Goal: Task Accomplishment & Management: Complete application form

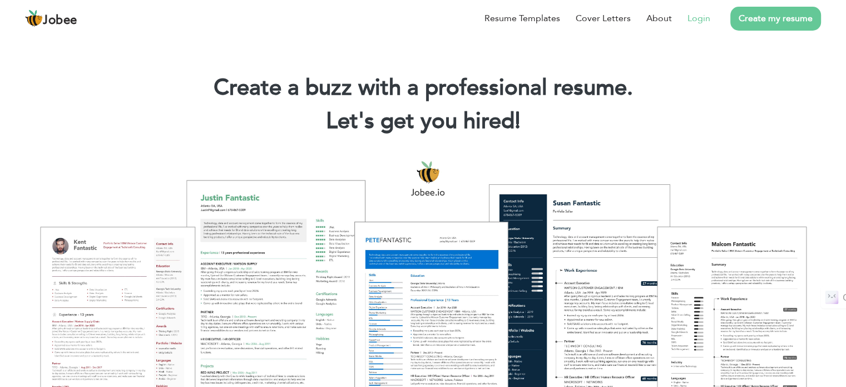
click at [706, 13] on link "Login" at bounding box center [699, 18] width 23 height 13
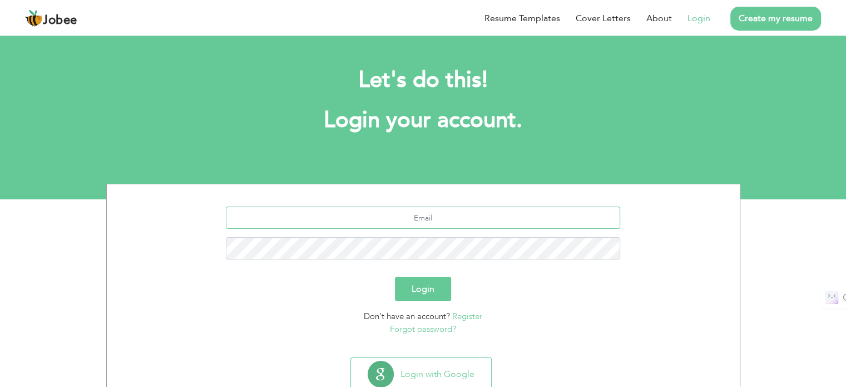
click at [370, 222] on input "text" at bounding box center [423, 217] width 395 height 22
type input "[EMAIL_ADDRESS][DOMAIN_NAME]"
click at [395, 277] on button "Login" at bounding box center [423, 289] width 56 height 24
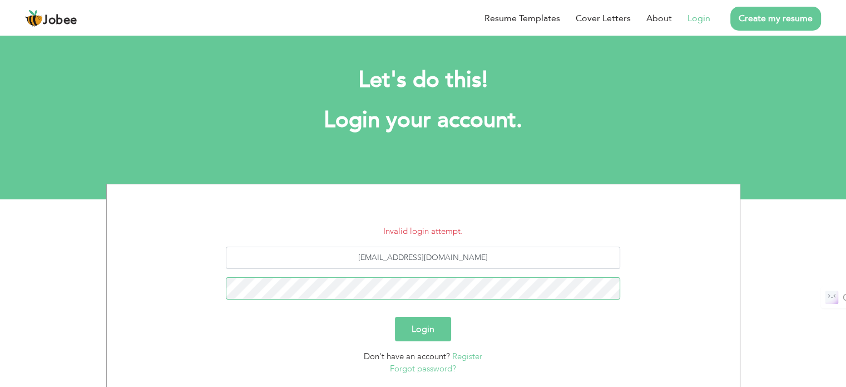
click at [395, 317] on button "Login" at bounding box center [423, 329] width 56 height 24
click at [412, 370] on link "Forgot password?" at bounding box center [423, 368] width 66 height 11
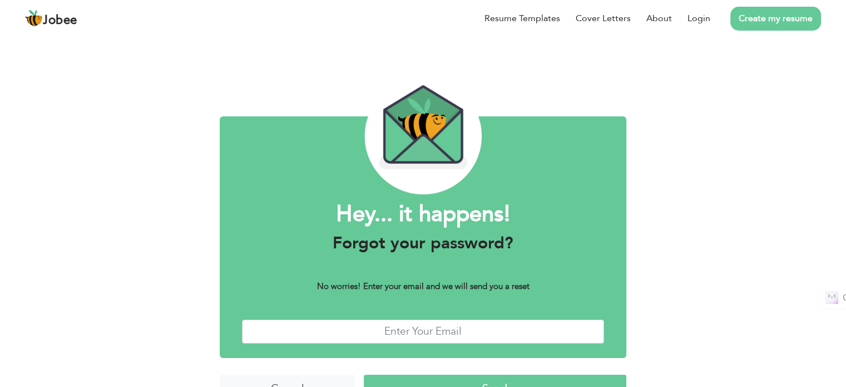
scroll to position [28, 0]
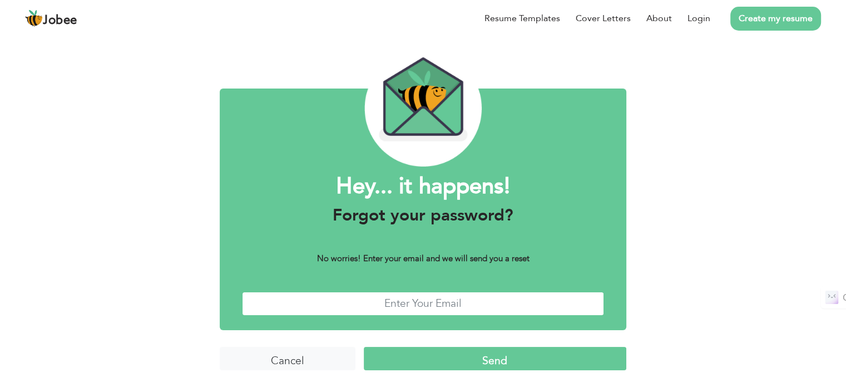
click at [476, 304] on input "text" at bounding box center [423, 304] width 362 height 24
type input "hafiz.ahsan@msn.com"
click at [469, 363] on input "Send" at bounding box center [495, 359] width 263 height 24
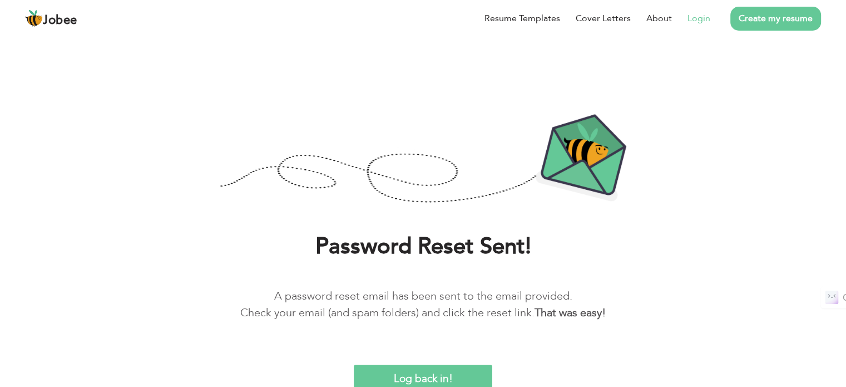
click at [693, 20] on link "Login" at bounding box center [699, 18] width 23 height 13
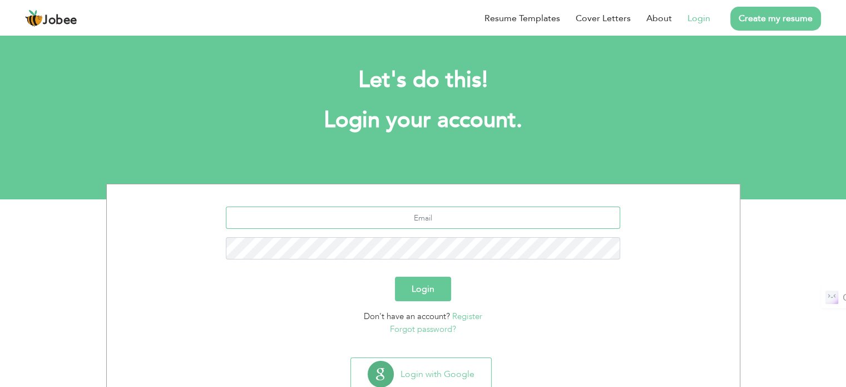
click at [443, 224] on input "text" at bounding box center [423, 217] width 395 height 22
type input "[EMAIL_ADDRESS][DOMAIN_NAME]"
click at [434, 297] on button "Login" at bounding box center [423, 289] width 56 height 24
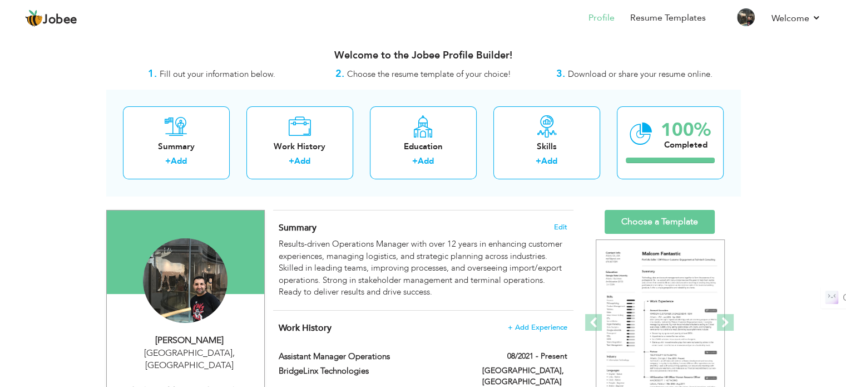
click at [434, 297] on div "Results-driven Operations Manager with over 12 years in enhancing customer expe…" at bounding box center [423, 268] width 288 height 60
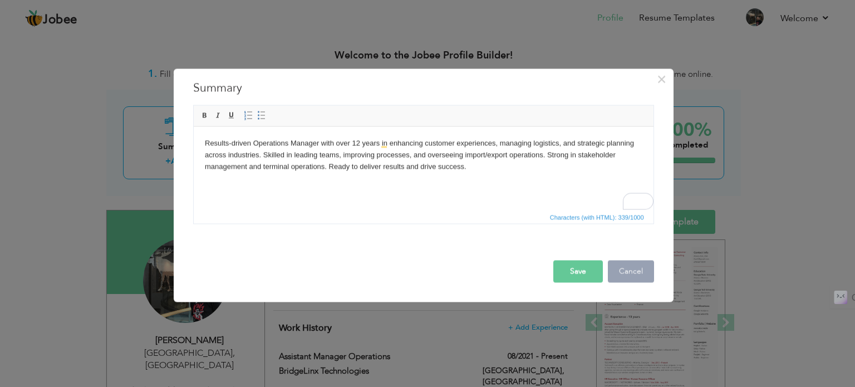
click at [645, 268] on button "Cancel" at bounding box center [631, 271] width 46 height 22
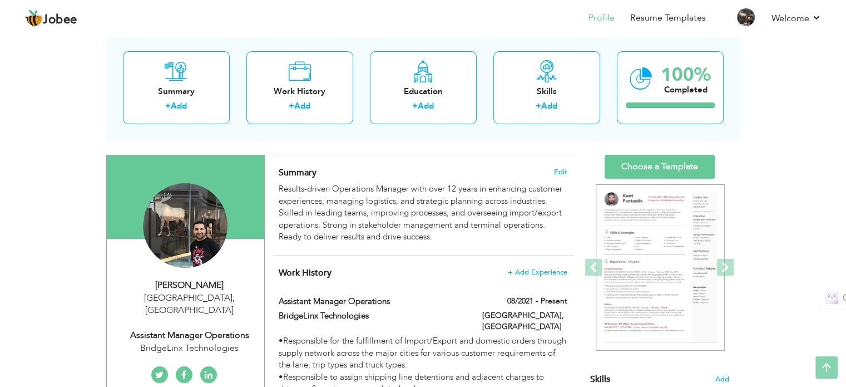
scroll to position [51, 0]
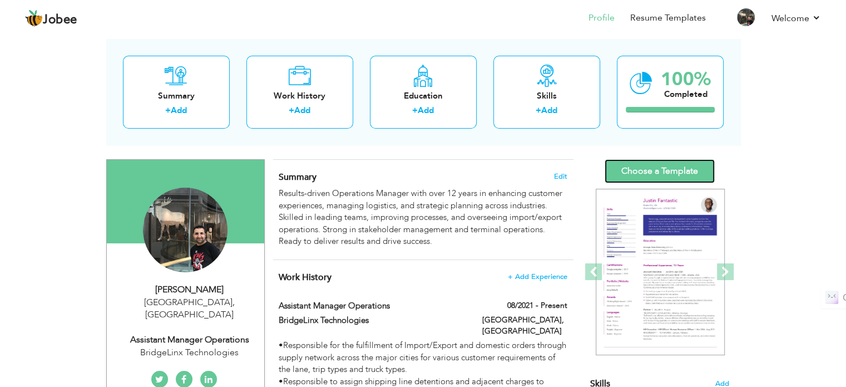
click at [679, 173] on link "Choose a Template" at bounding box center [660, 171] width 110 height 24
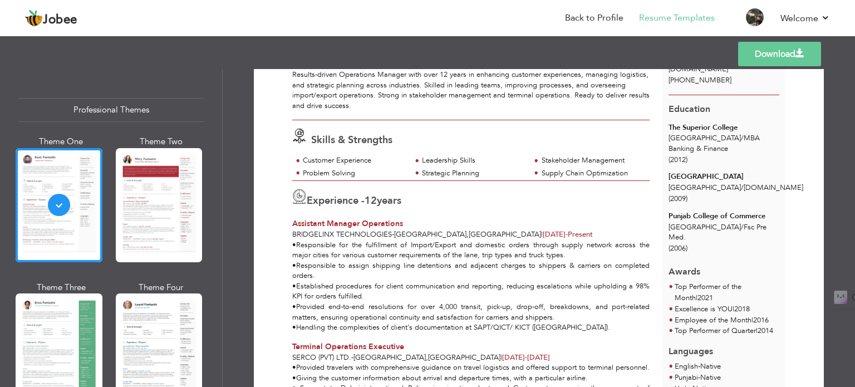
scroll to position [98, 0]
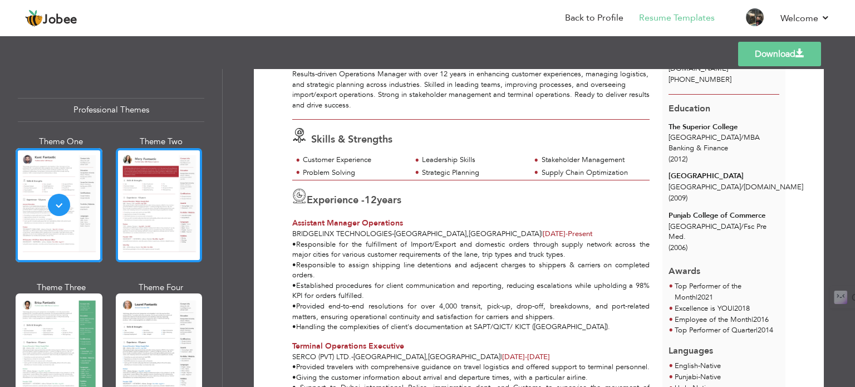
click at [167, 223] on div at bounding box center [159, 205] width 87 height 114
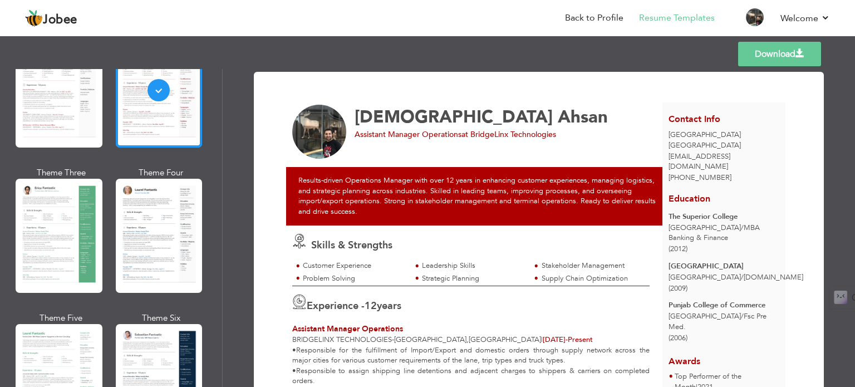
scroll to position [116, 0]
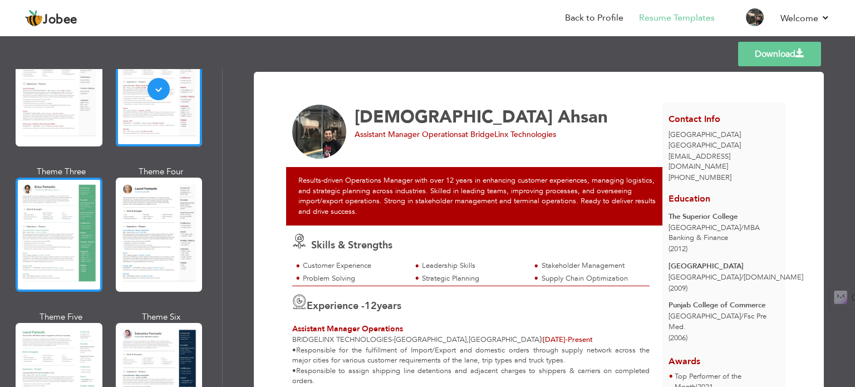
click at [70, 232] on div at bounding box center [59, 235] width 87 height 114
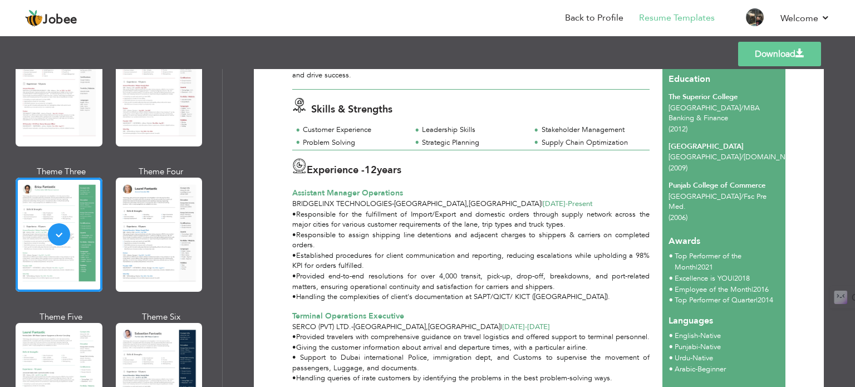
scroll to position [129, 0]
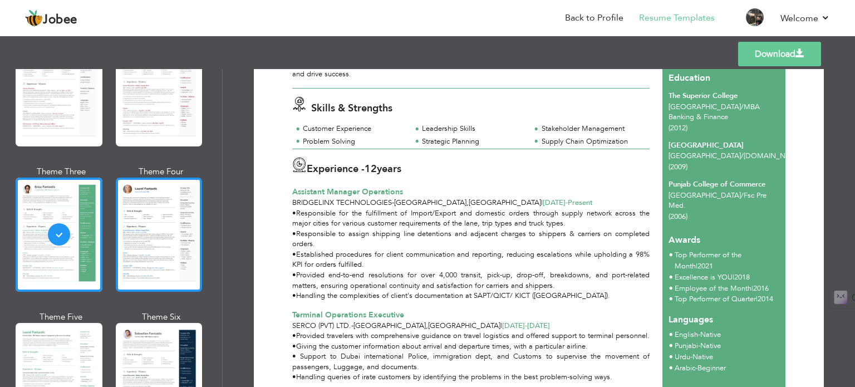
click at [163, 228] on div at bounding box center [159, 235] width 87 height 114
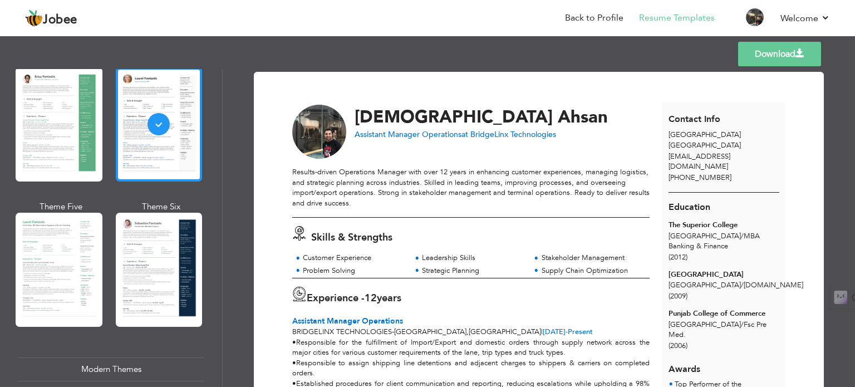
scroll to position [228, 0]
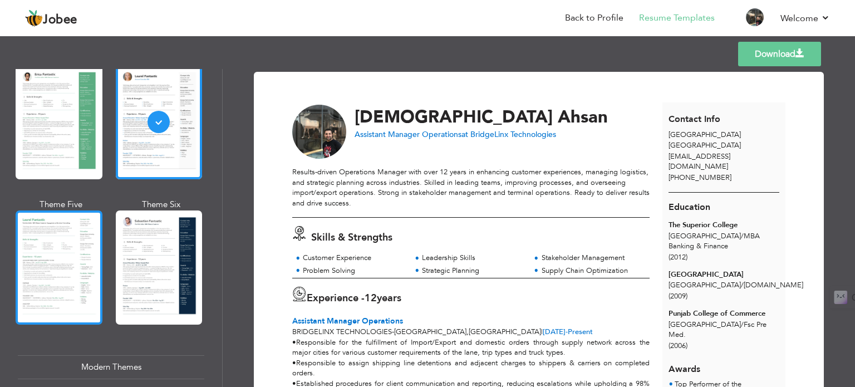
click at [71, 229] on div at bounding box center [59, 267] width 87 height 114
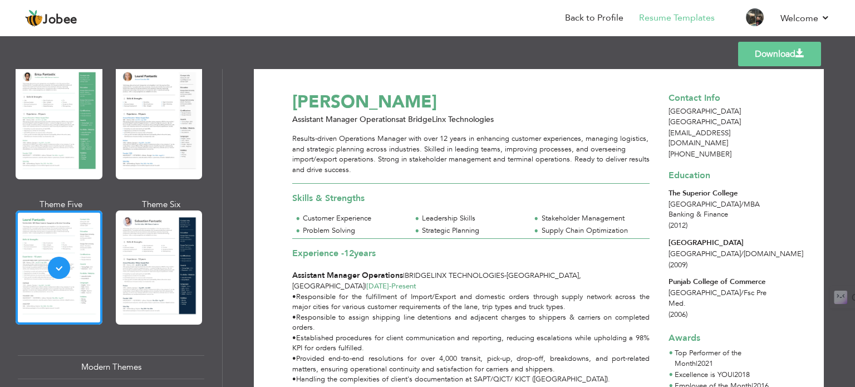
scroll to position [0, 0]
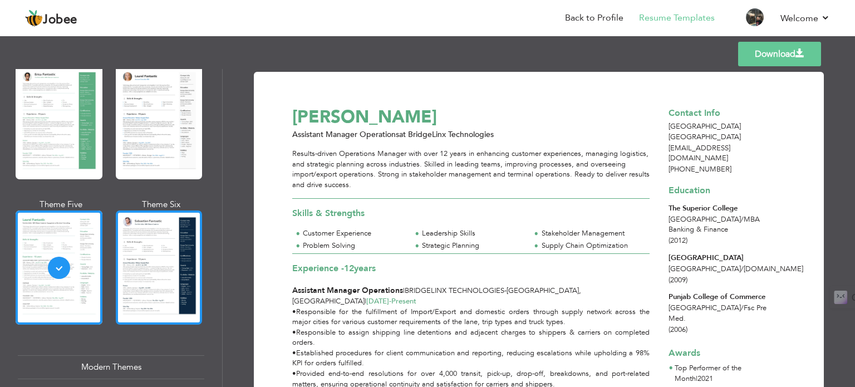
click at [158, 287] on div at bounding box center [159, 267] width 87 height 114
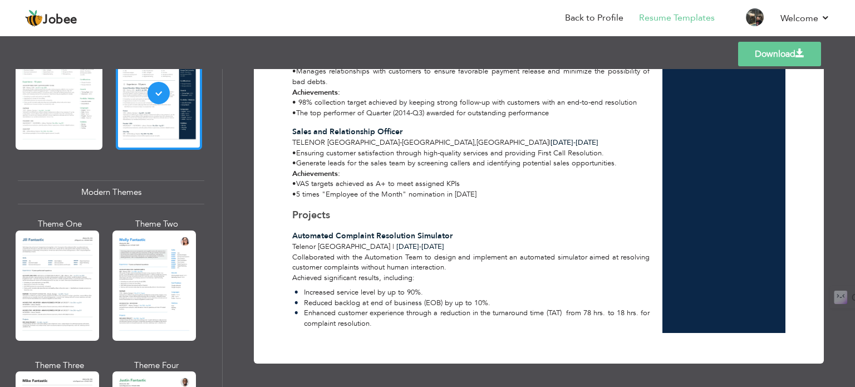
scroll to position [410, 0]
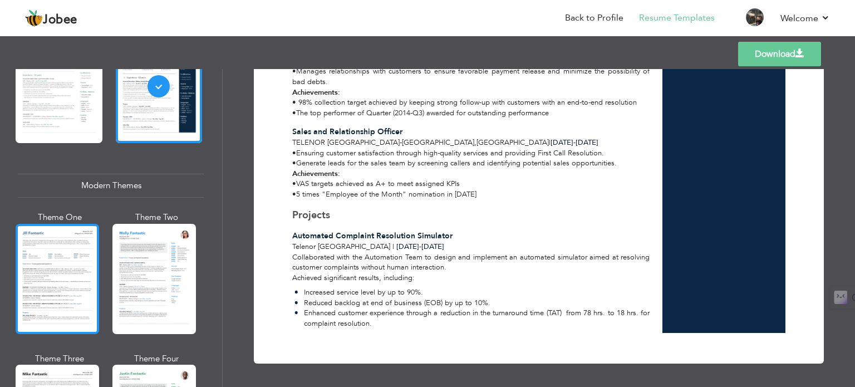
click at [58, 268] on div at bounding box center [57, 279] width 83 height 110
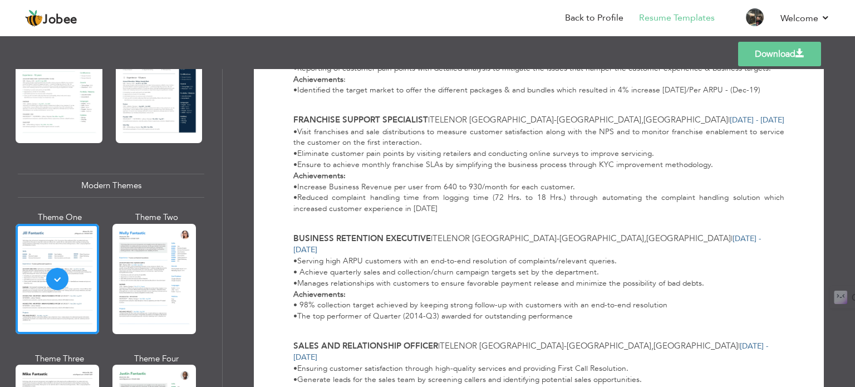
scroll to position [534, 0]
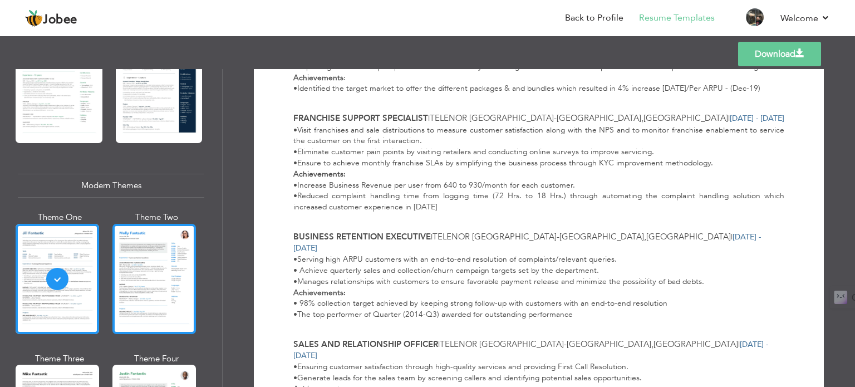
click at [187, 293] on div at bounding box center [153, 279] width 83 height 110
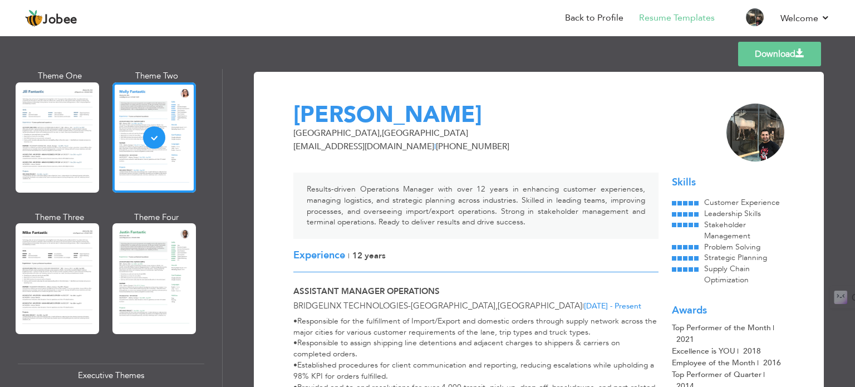
scroll to position [554, 0]
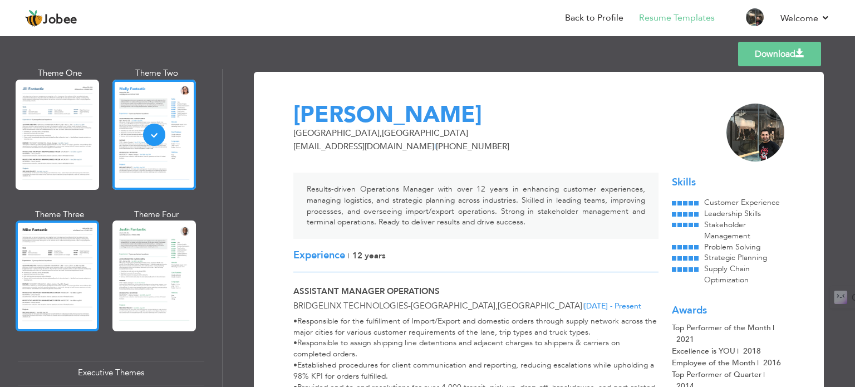
click at [85, 270] on div at bounding box center [57, 275] width 83 height 110
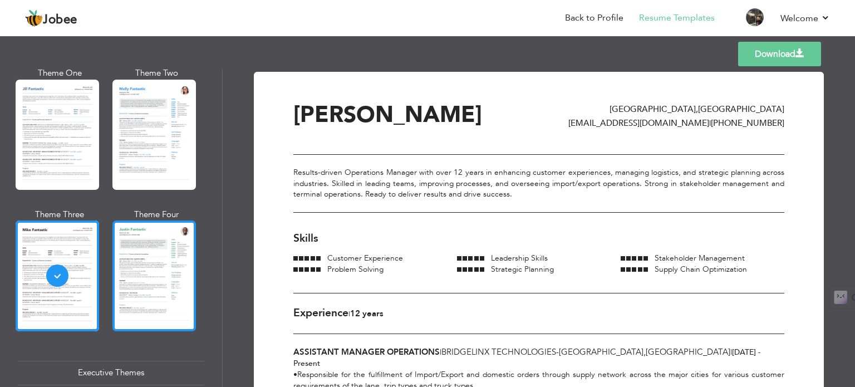
click at [162, 284] on div at bounding box center [153, 275] width 83 height 110
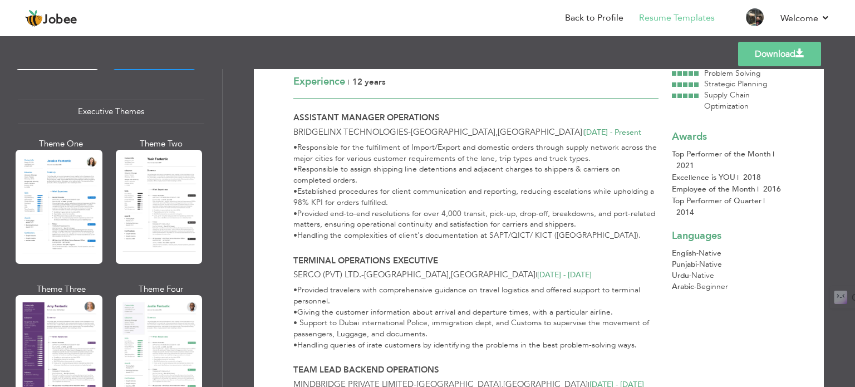
scroll to position [822, 0]
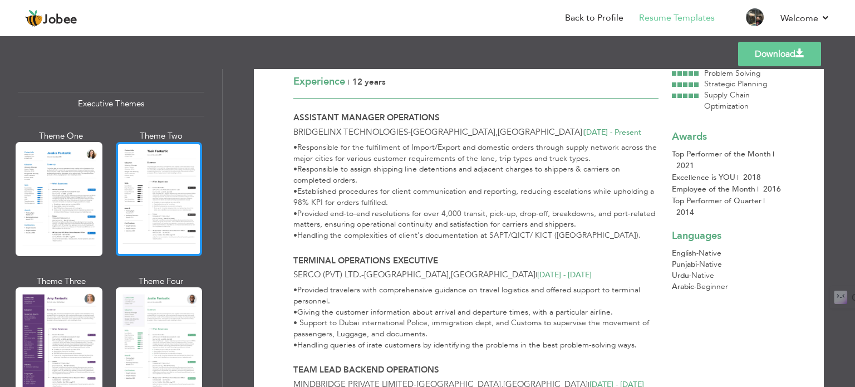
click at [159, 199] on div at bounding box center [159, 199] width 87 height 114
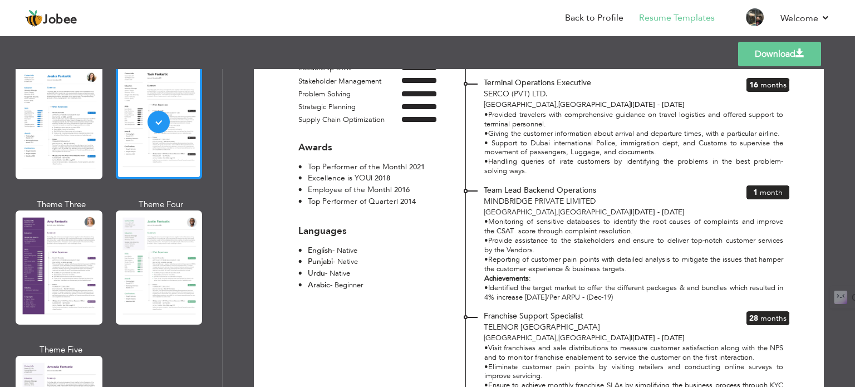
scroll to position [904, 0]
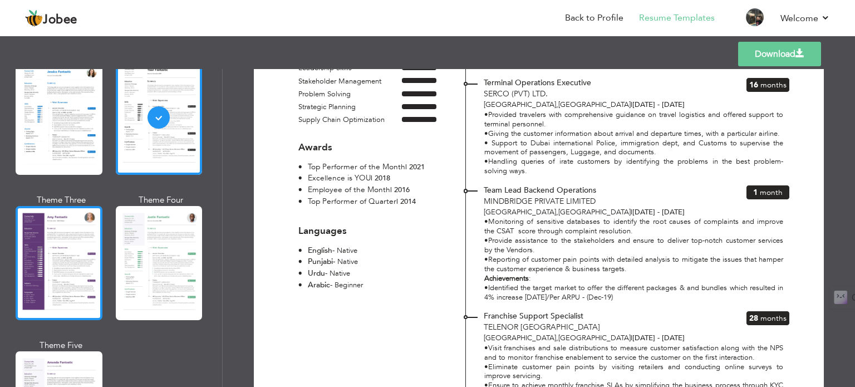
click at [89, 255] on div at bounding box center [59, 263] width 87 height 114
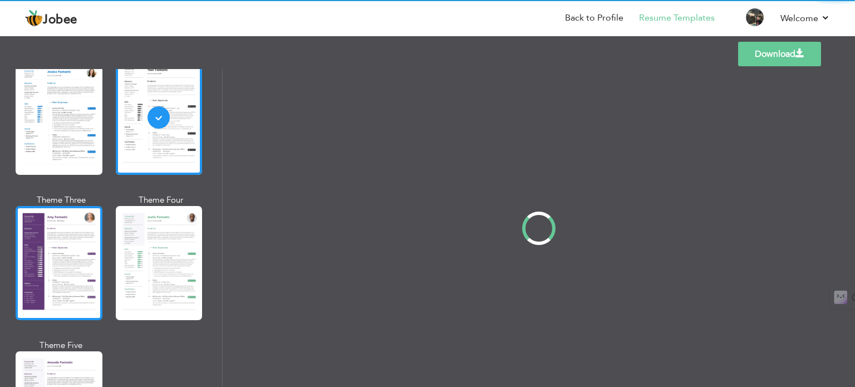
scroll to position [0, 0]
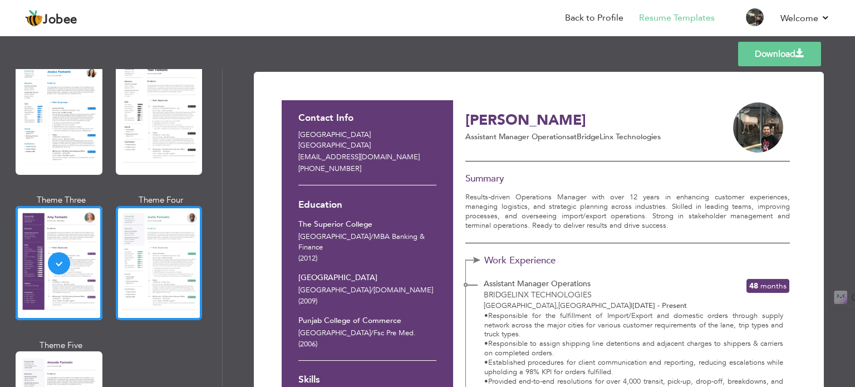
click at [136, 260] on div at bounding box center [159, 263] width 87 height 114
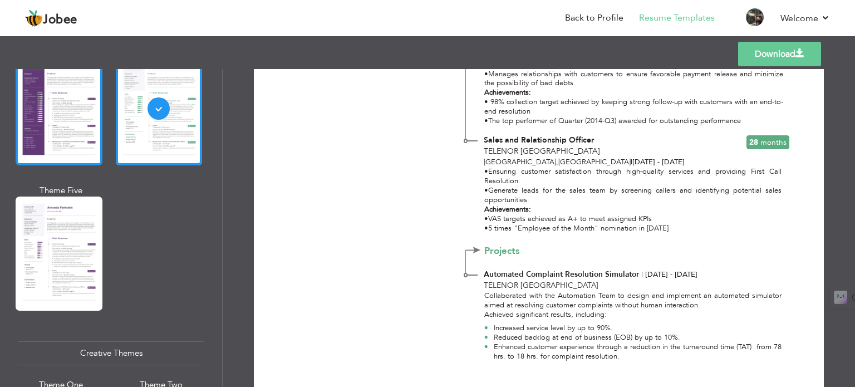
scroll to position [1064, 0]
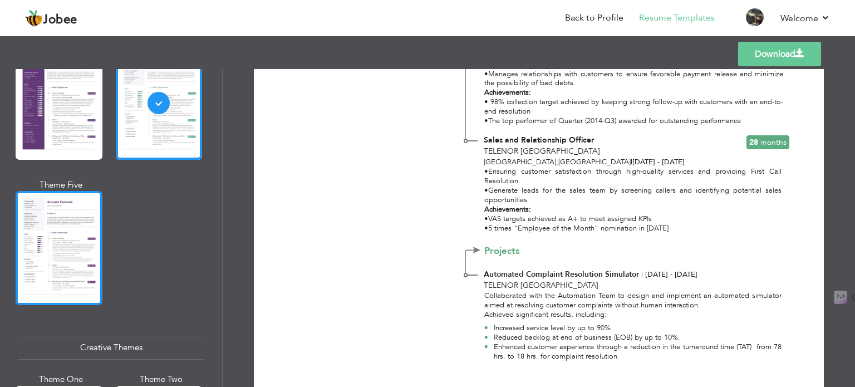
click at [81, 207] on div at bounding box center [59, 248] width 87 height 114
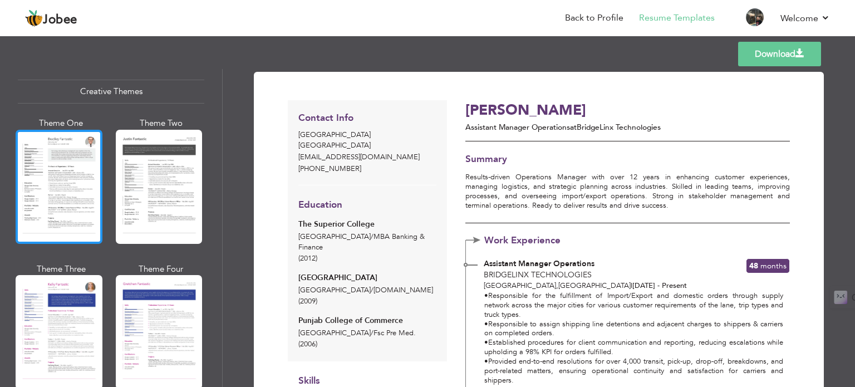
scroll to position [1320, 0]
click at [56, 186] on div at bounding box center [59, 187] width 87 height 114
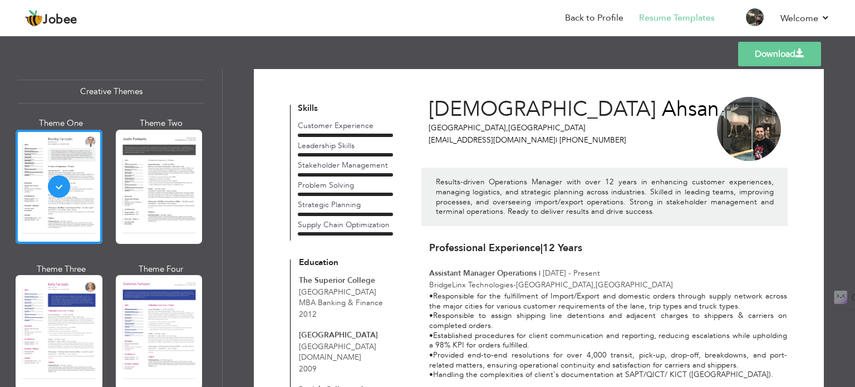
scroll to position [0, 0]
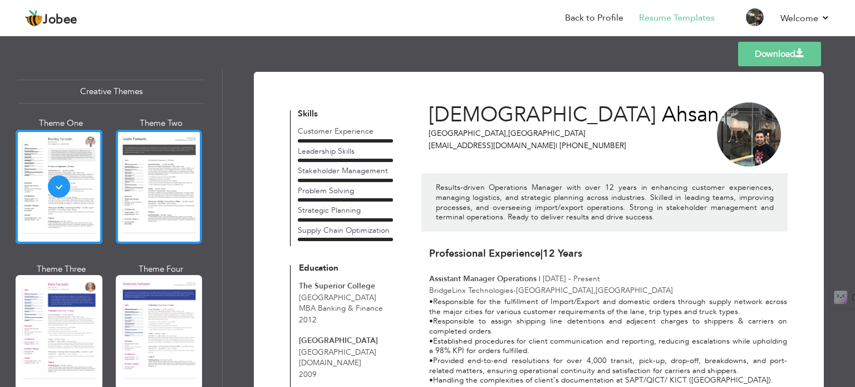
click at [164, 189] on div at bounding box center [159, 187] width 87 height 114
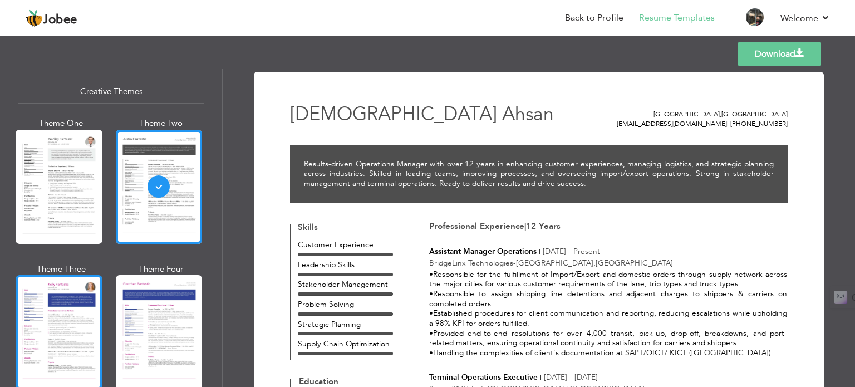
click at [46, 307] on div at bounding box center [59, 332] width 87 height 114
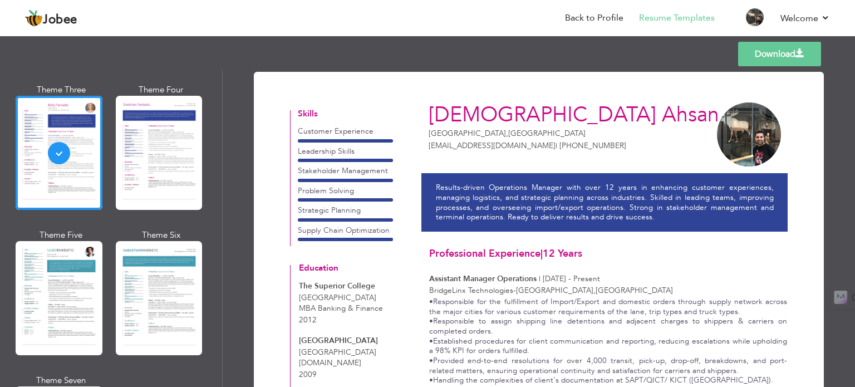
scroll to position [1500, 0]
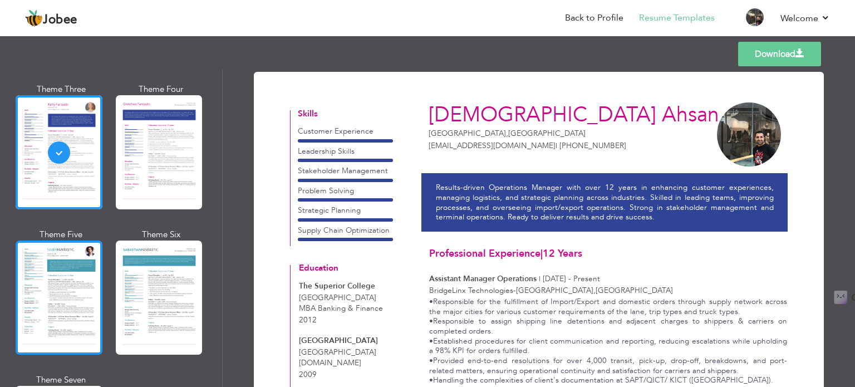
click at [69, 288] on div at bounding box center [59, 297] width 87 height 114
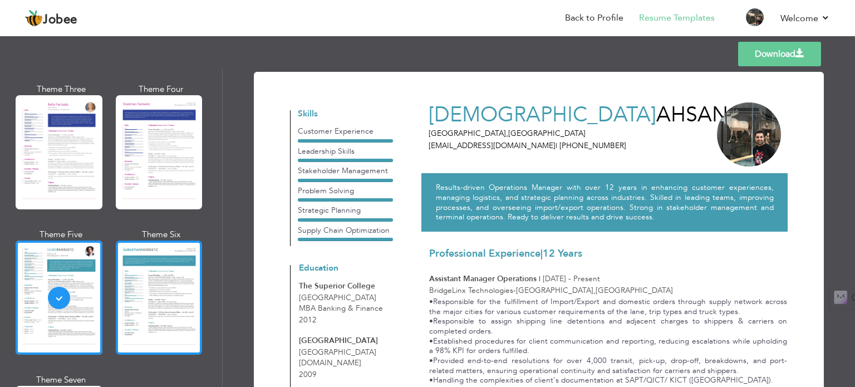
click at [126, 277] on div at bounding box center [159, 297] width 87 height 114
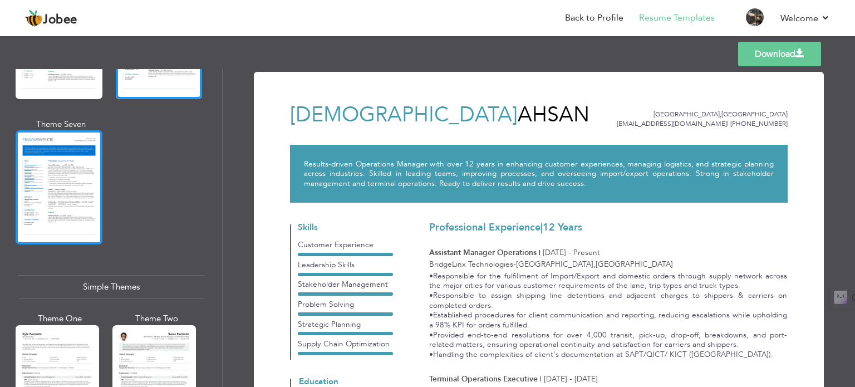
scroll to position [1756, 0]
click at [70, 189] on div at bounding box center [59, 187] width 87 height 114
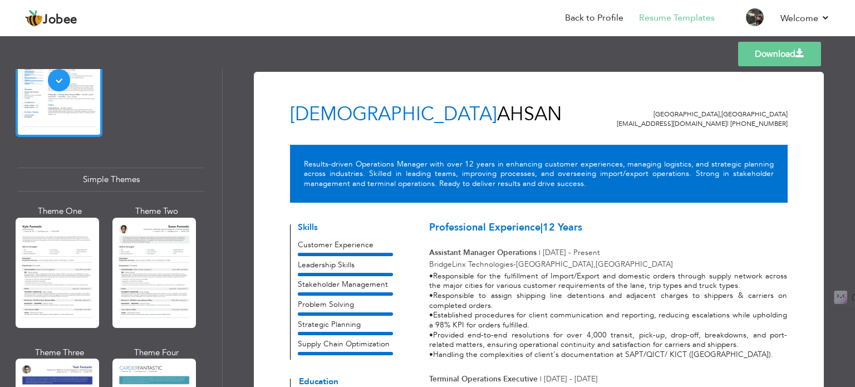
scroll to position [1866, 0]
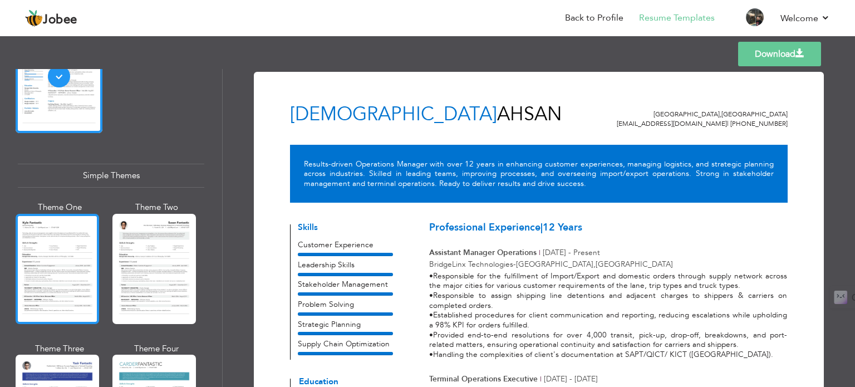
click at [69, 244] on div at bounding box center [57, 269] width 83 height 110
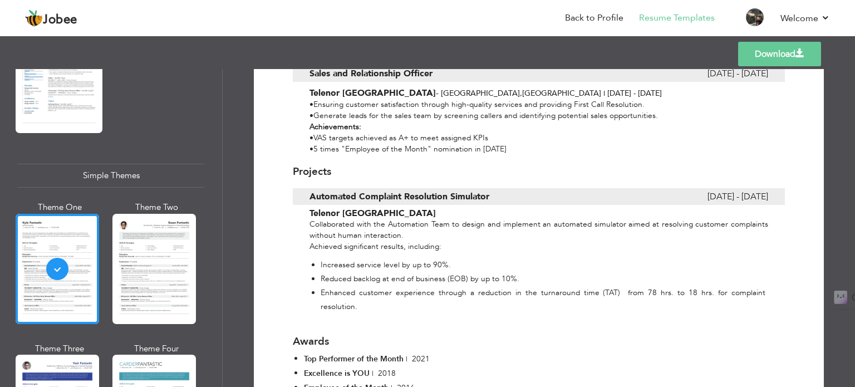
scroll to position [1082, 0]
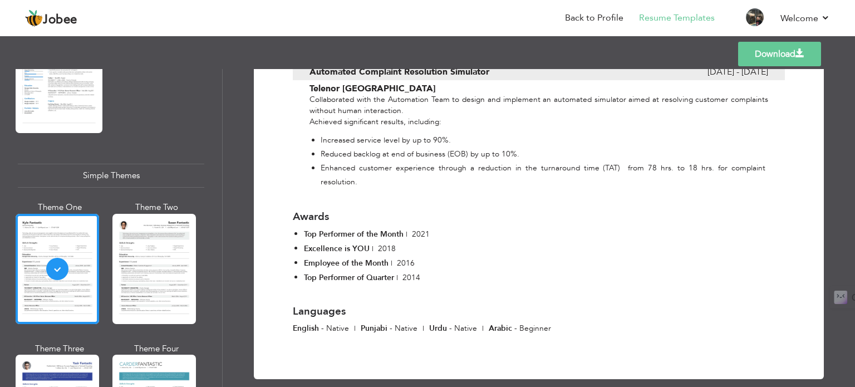
click at [334, 155] on li "Reduced backlog at end of business (EOB) by up to 10%." at bounding box center [543, 154] width 445 height 14
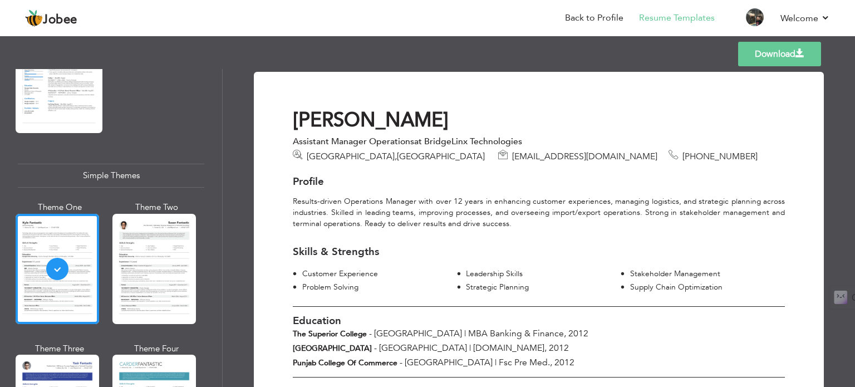
scroll to position [1947, 0]
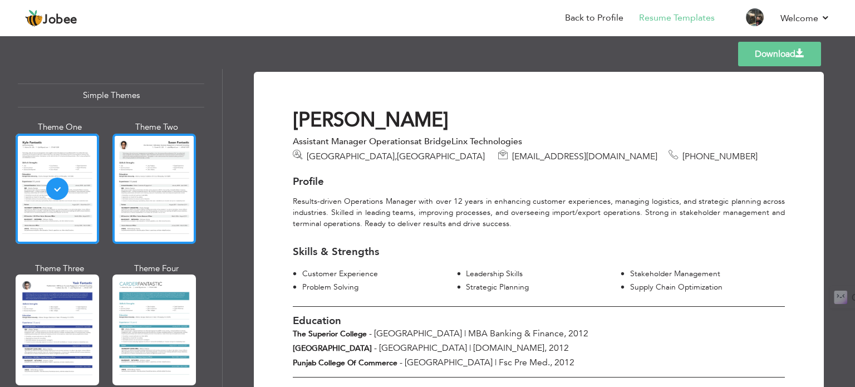
click at [162, 198] on div at bounding box center [153, 189] width 83 height 110
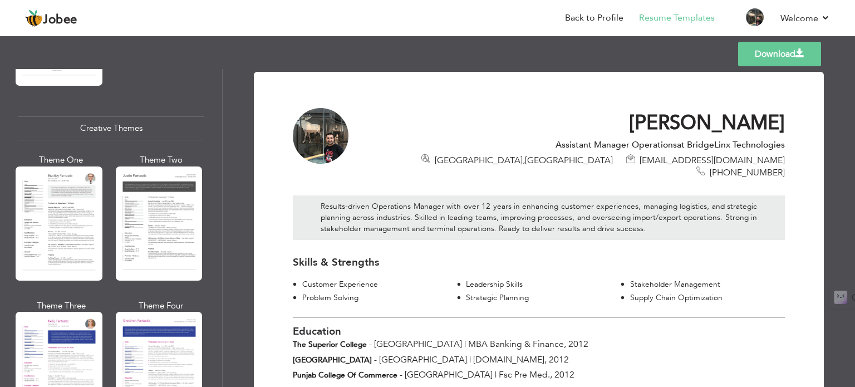
scroll to position [1274, 0]
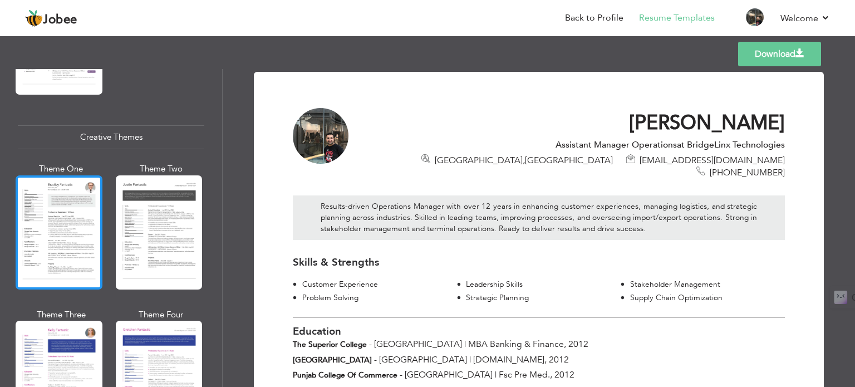
click at [65, 233] on div at bounding box center [59, 232] width 87 height 114
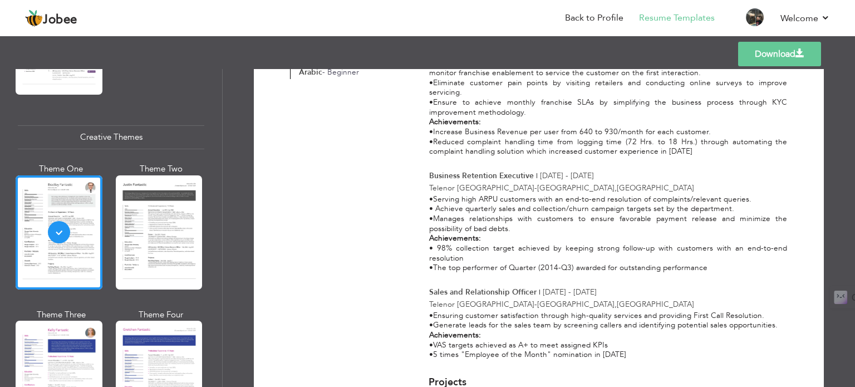
scroll to position [589, 0]
click at [443, 193] on div "•Serving high ARPU customers with an end-to-end resolution of complaints/releva…" at bounding box center [608, 232] width 358 height 78
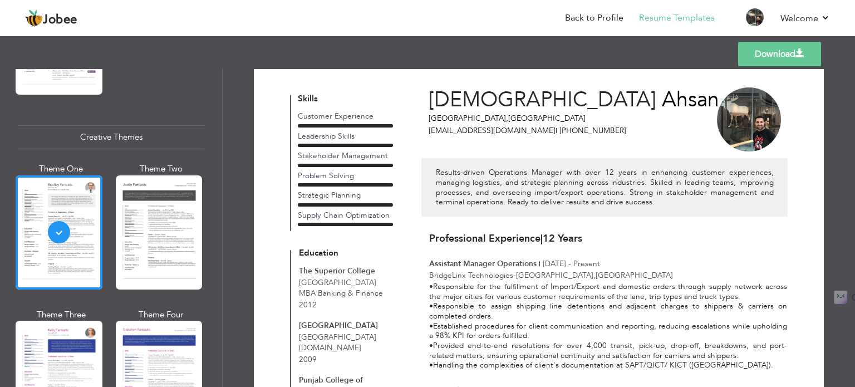
scroll to position [0, 0]
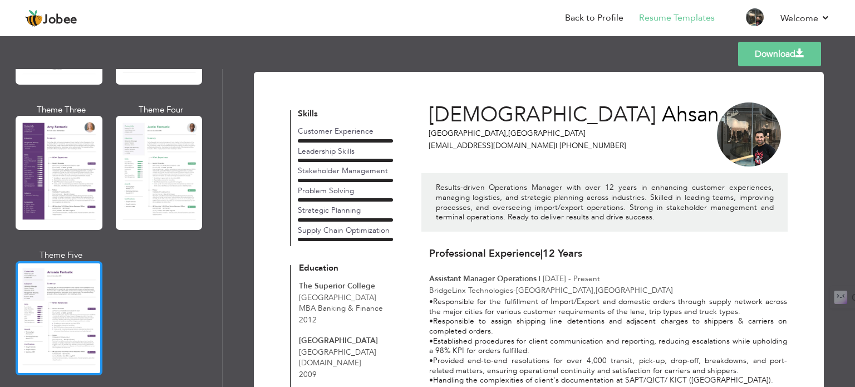
click at [71, 291] on div at bounding box center [59, 318] width 87 height 114
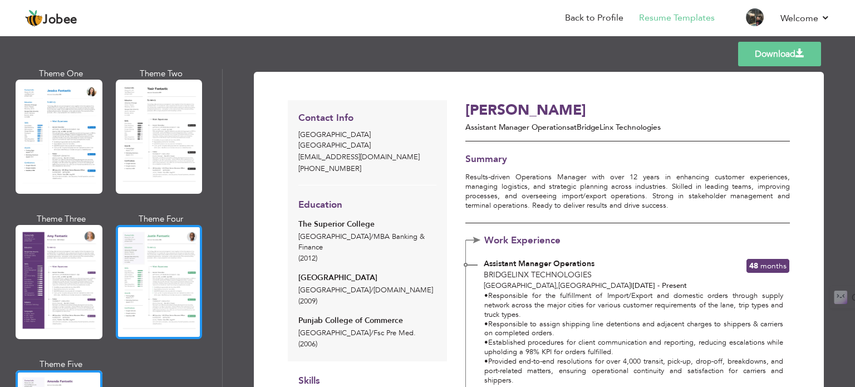
click at [161, 271] on div at bounding box center [159, 282] width 87 height 114
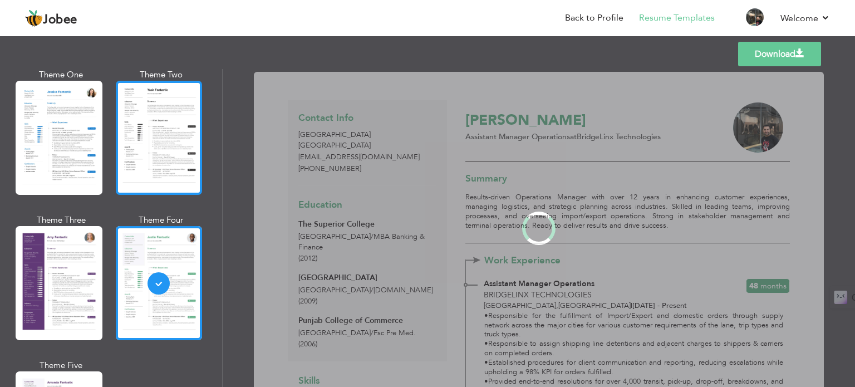
scroll to position [885, 0]
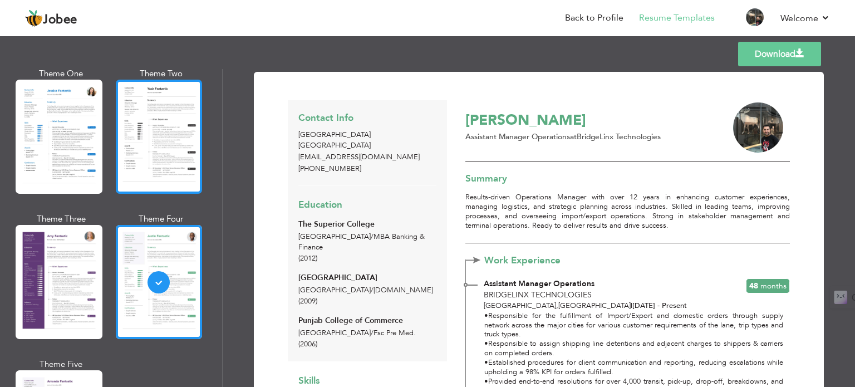
click at [167, 136] on div at bounding box center [159, 137] width 87 height 114
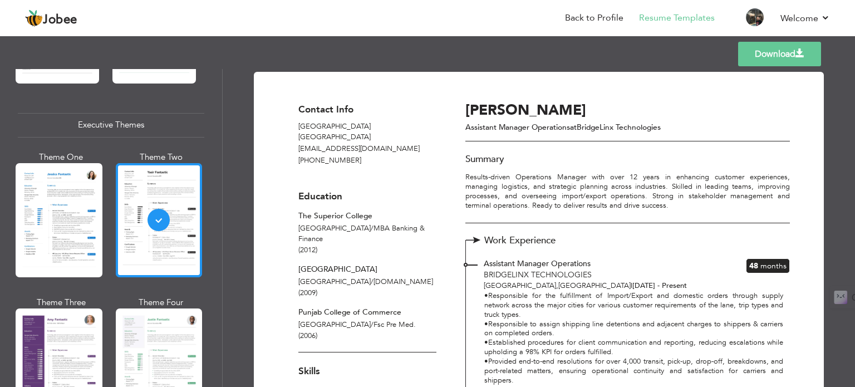
scroll to position [791, 0]
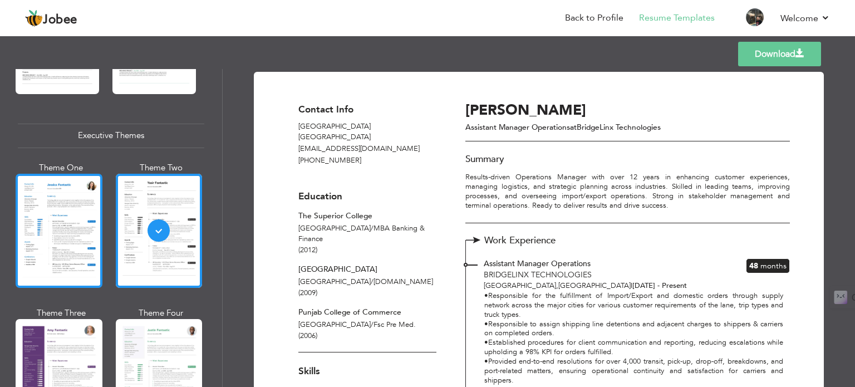
click at [56, 187] on div at bounding box center [59, 231] width 87 height 114
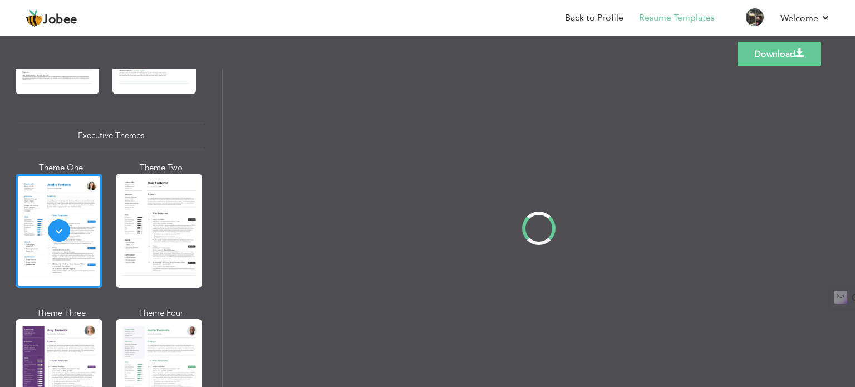
scroll to position [790, 0]
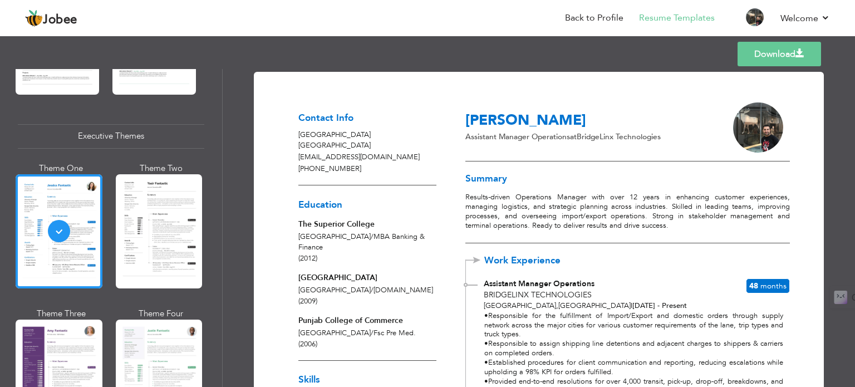
click at [481, 200] on p "Results-driven Operations Manager with over 12 years in enhancing customer expe…" at bounding box center [627, 212] width 324 height 38
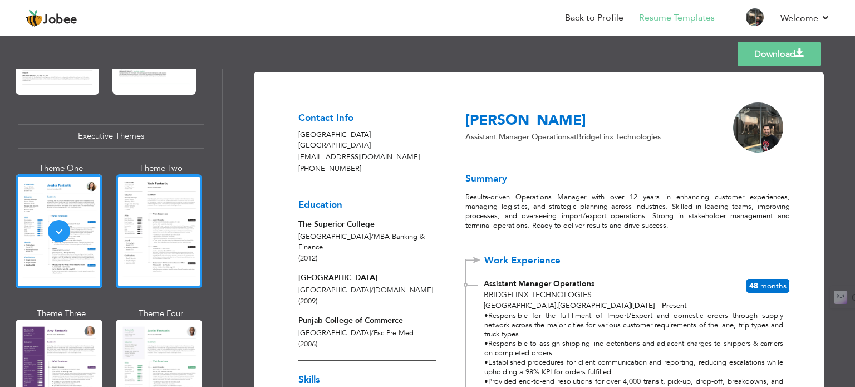
click at [187, 213] on div at bounding box center [159, 231] width 87 height 114
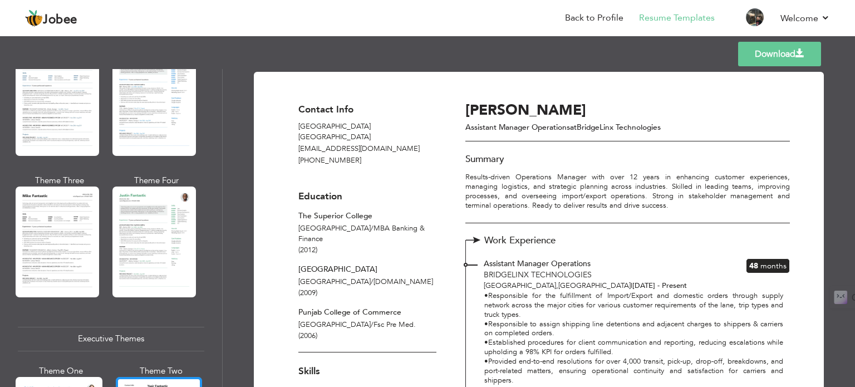
scroll to position [583, 0]
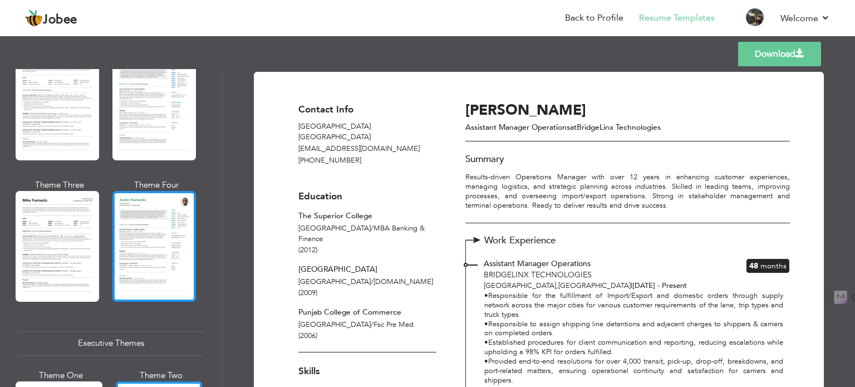
click at [142, 239] on div at bounding box center [153, 246] width 83 height 110
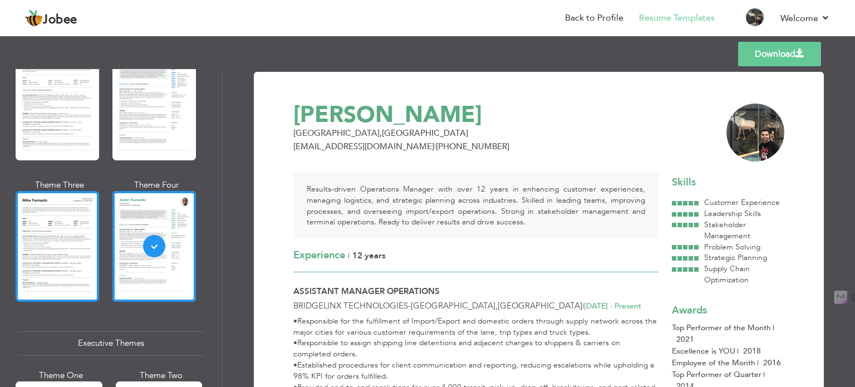
click at [68, 230] on div at bounding box center [57, 246] width 83 height 110
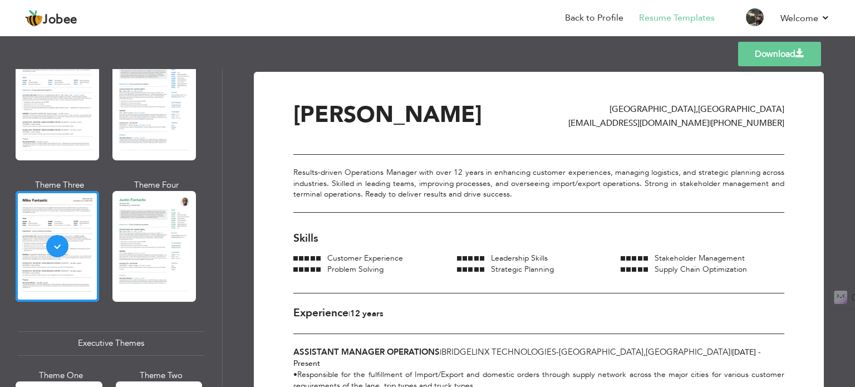
click at [331, 171] on div "Results-driven Operations Manager with over 12 years in enhancing customer expe…" at bounding box center [538, 183] width 491 height 58
click at [345, 247] on div "Skills Customer Experience Leadership Skills Stakeholder Management Problem Sol…" at bounding box center [538, 262] width 491 height 62
click at [351, 186] on div "Results-driven Operations Manager with over 12 years in enhancing customer expe…" at bounding box center [538, 183] width 491 height 58
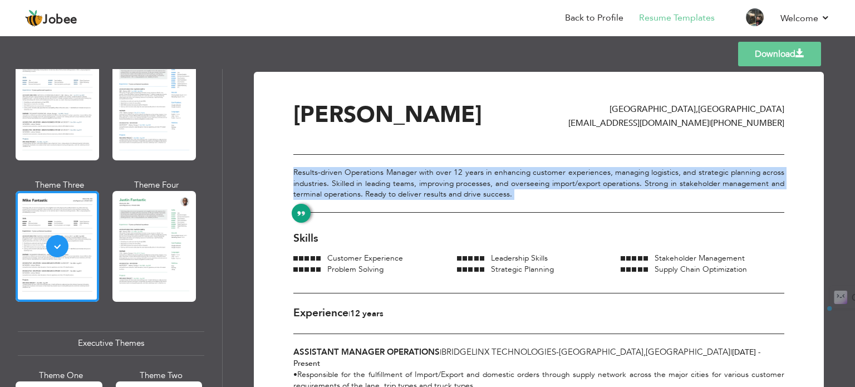
click at [351, 186] on div "Results-driven Operations Manager with over 12 years in enhancing customer expe…" at bounding box center [538, 183] width 491 height 58
copy div "Results-driven Operations Manager with over 12 years in enhancing customer expe…"
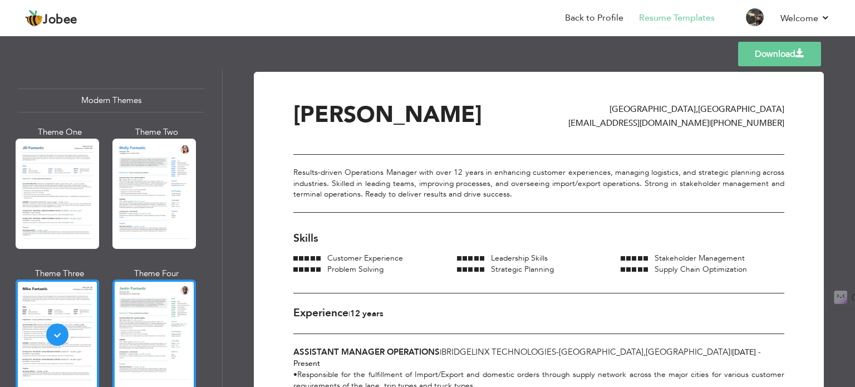
scroll to position [494, 0]
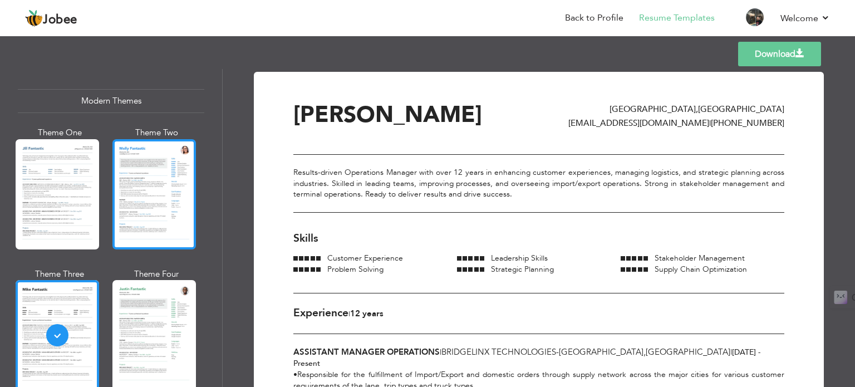
click at [160, 191] on div at bounding box center [153, 194] width 83 height 110
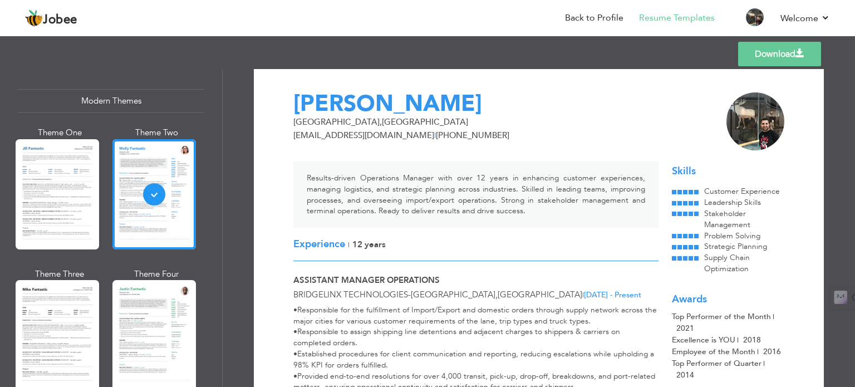
scroll to position [8, 0]
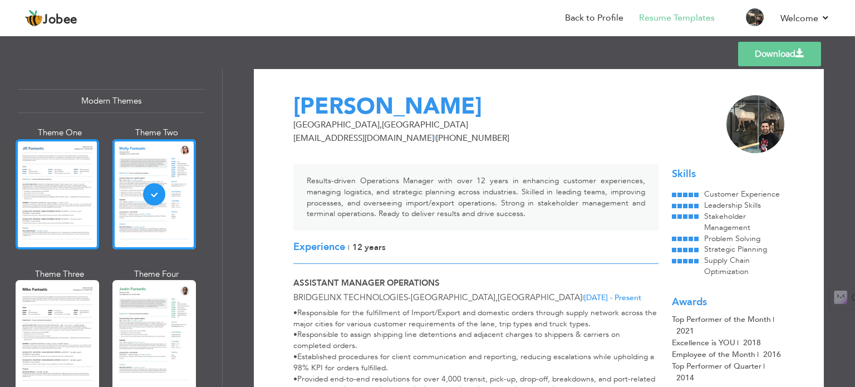
click at [70, 229] on div at bounding box center [57, 194] width 83 height 110
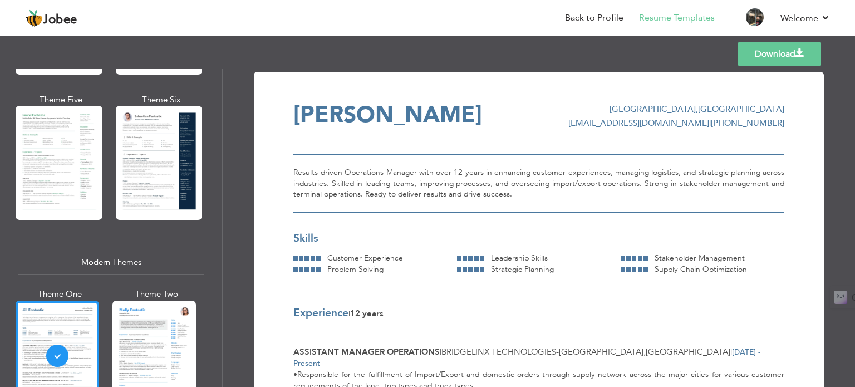
scroll to position [250, 0]
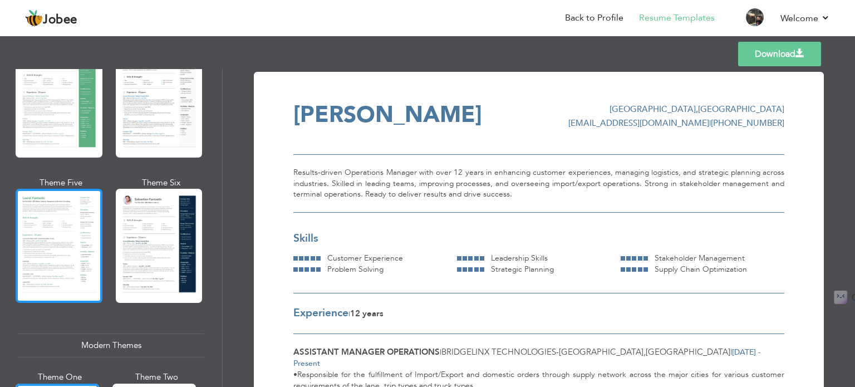
click at [58, 223] on div at bounding box center [59, 246] width 87 height 114
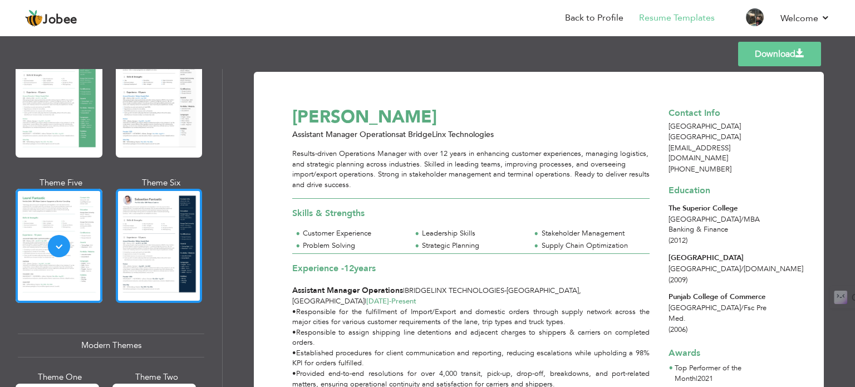
click at [145, 239] on div at bounding box center [159, 246] width 87 height 114
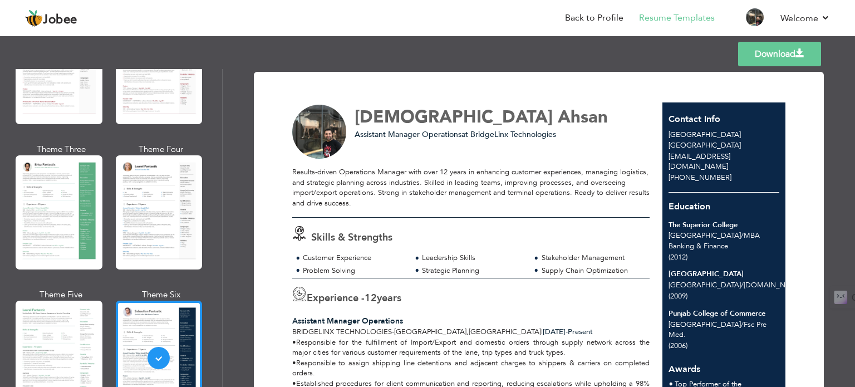
scroll to position [123, 0]
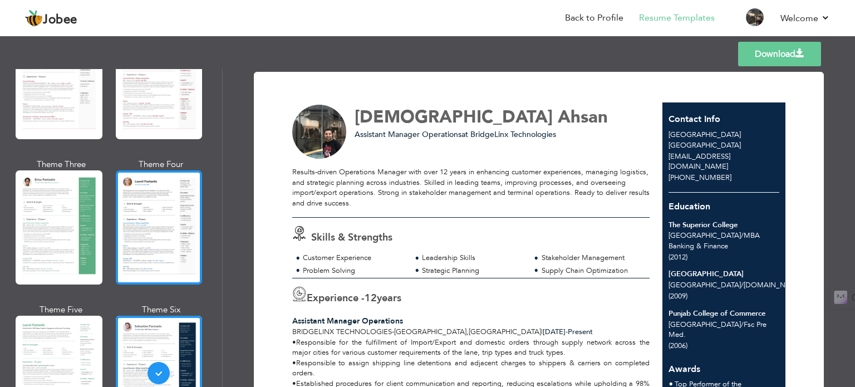
click at [151, 193] on div at bounding box center [159, 227] width 87 height 114
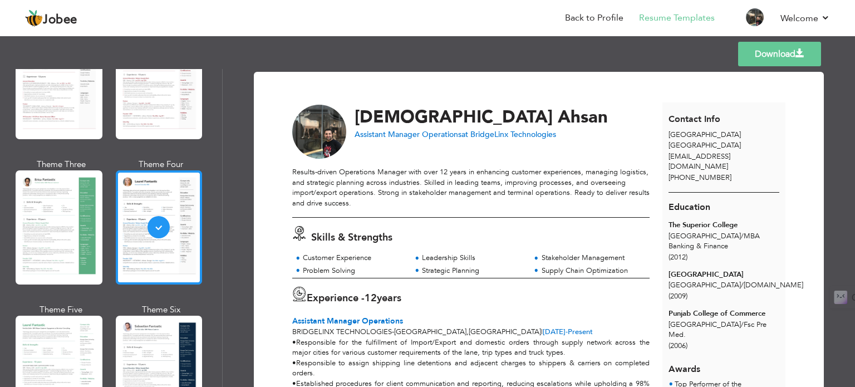
scroll to position [0, 0]
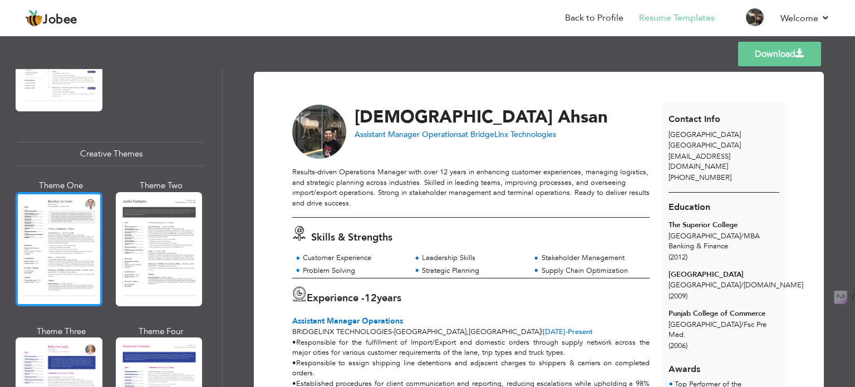
click at [75, 233] on div at bounding box center [59, 249] width 87 height 114
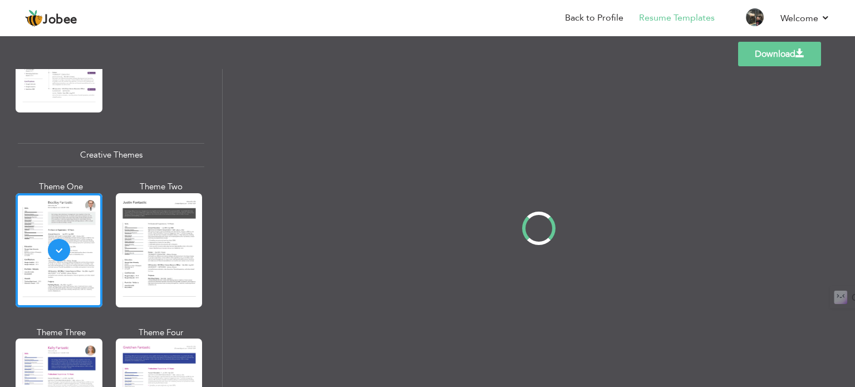
scroll to position [1258, 0]
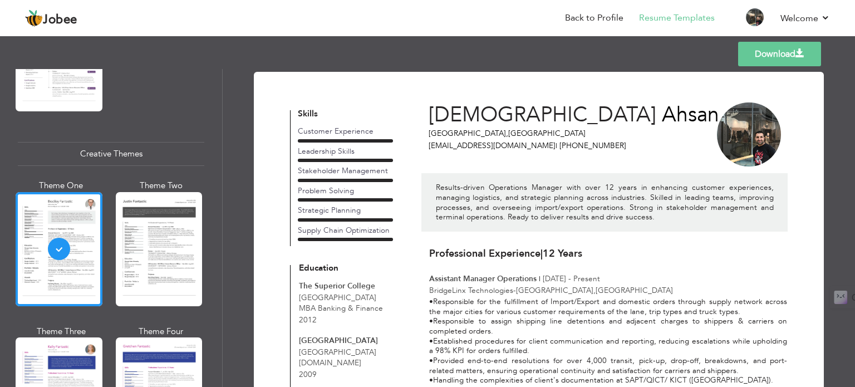
click at [327, 303] on span "MBA Banking & Finance" at bounding box center [341, 308] width 84 height 11
click at [358, 298] on div "Lahore MBA Banking & Finance" at bounding box center [346, 303] width 94 height 22
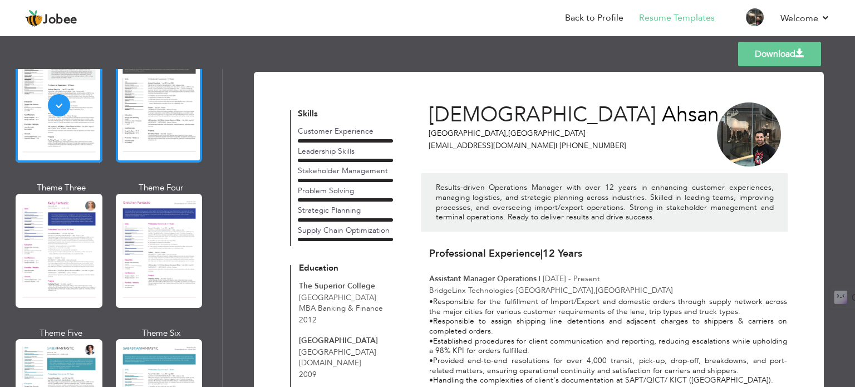
scroll to position [1287, 0]
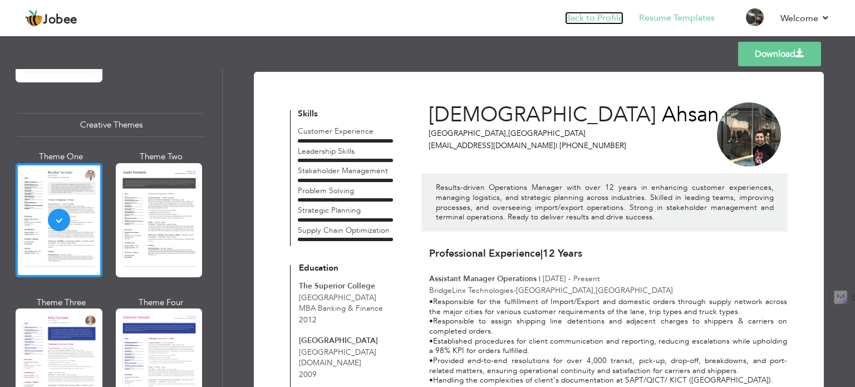
click at [610, 19] on link "Back to Profile" at bounding box center [594, 18] width 58 height 13
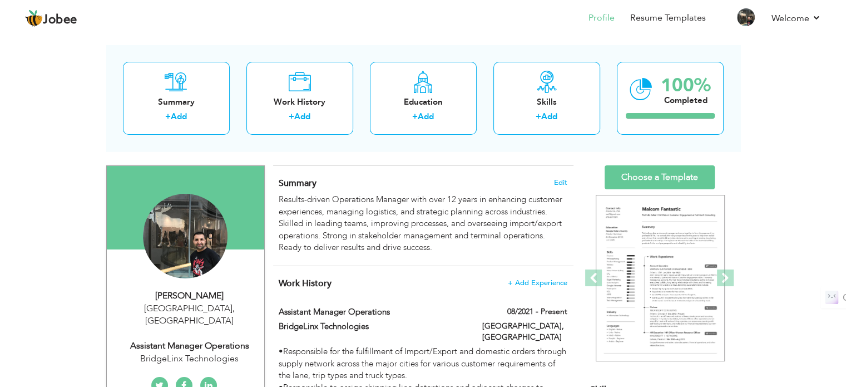
scroll to position [51, 0]
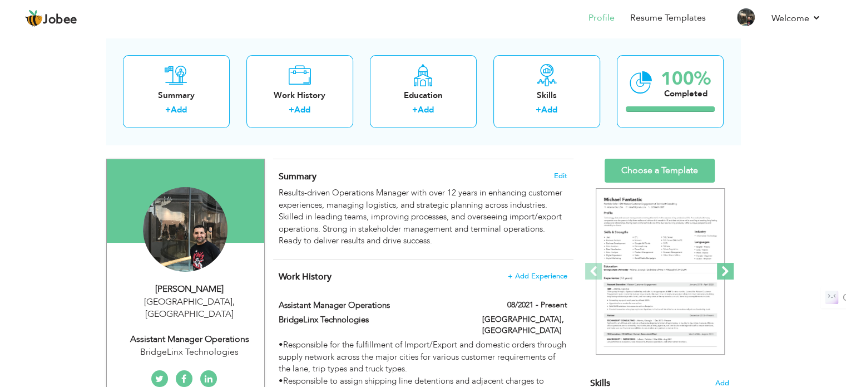
click at [733, 273] on span at bounding box center [725, 271] width 17 height 17
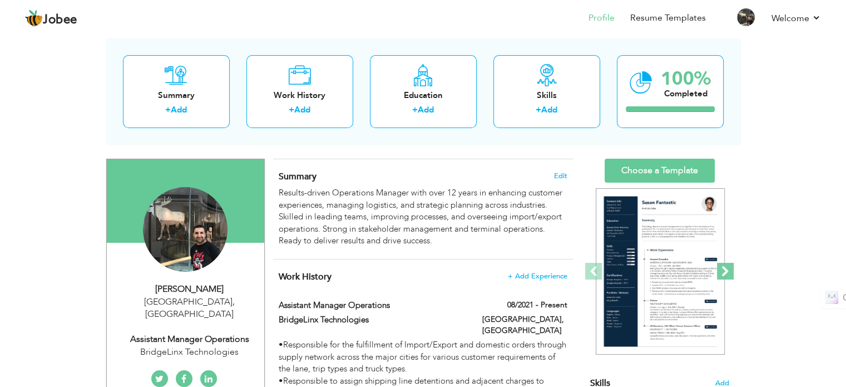
click at [733, 273] on span at bounding box center [725, 271] width 17 height 17
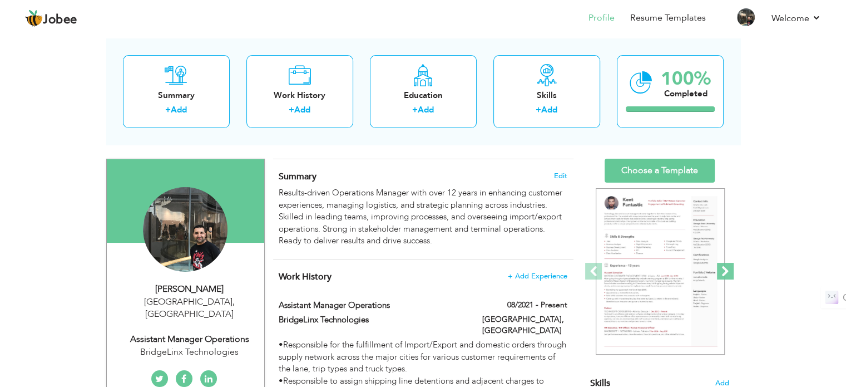
click at [732, 273] on span at bounding box center [725, 271] width 17 height 17
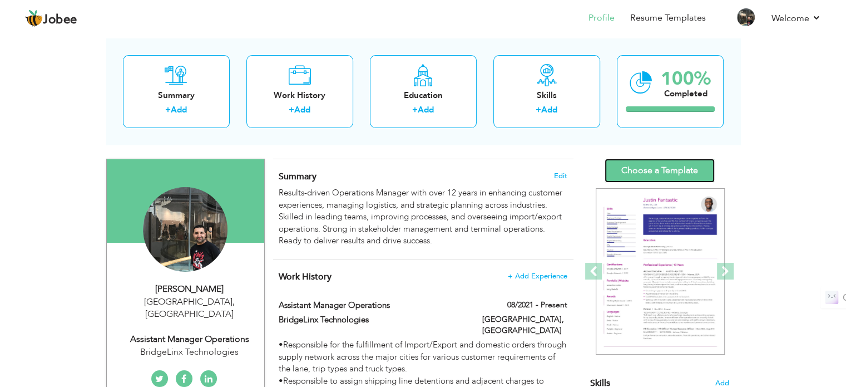
click at [672, 170] on link "Choose a Template" at bounding box center [660, 171] width 110 height 24
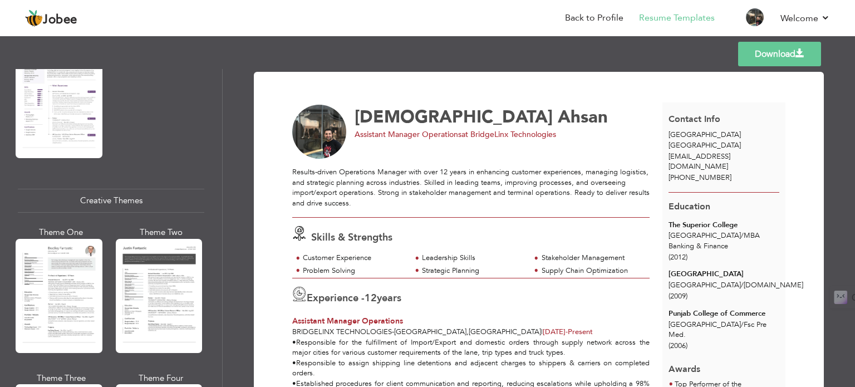
scroll to position [1299, 0]
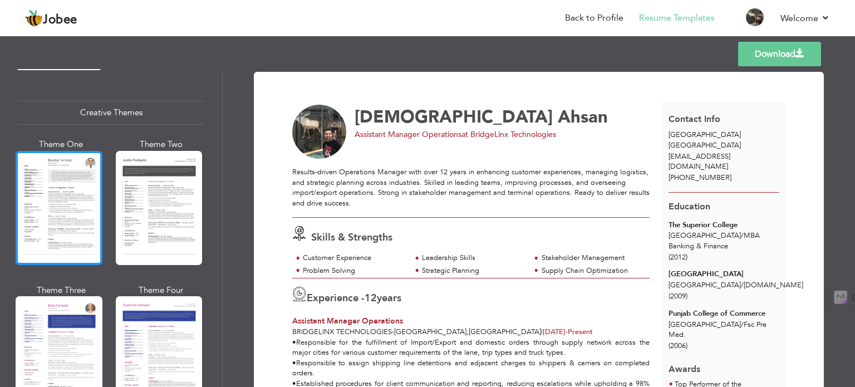
click at [62, 220] on div at bounding box center [59, 208] width 87 height 114
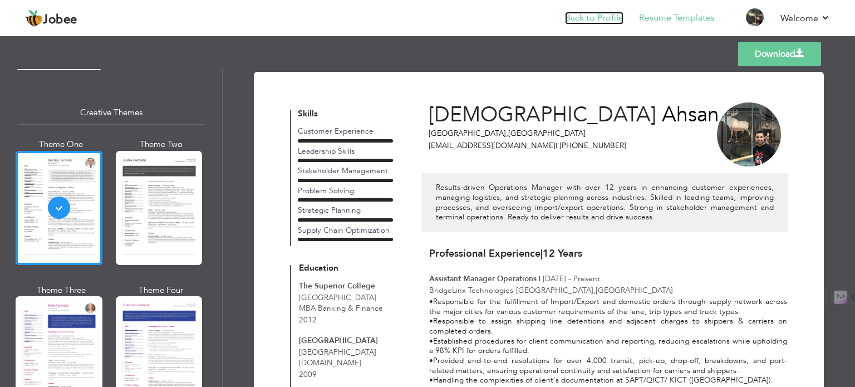
click at [585, 13] on link "Back to Profile" at bounding box center [594, 18] width 58 height 13
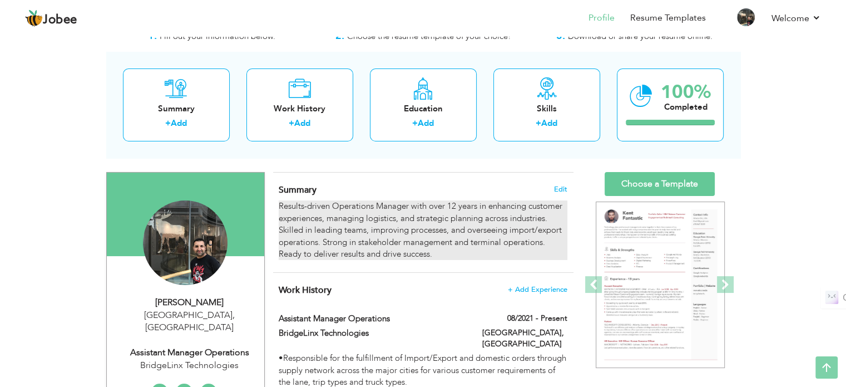
scroll to position [27, 0]
